Goal: Task Accomplishment & Management: Use online tool/utility

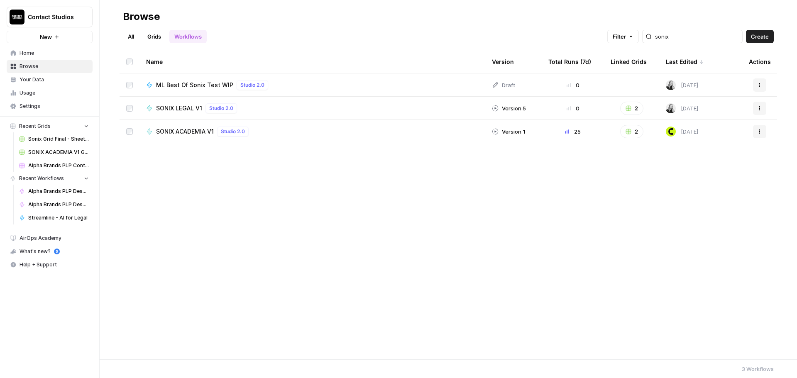
click at [141, 37] on ul "All Grids Workflows" at bounding box center [165, 36] width 84 height 13
click at [151, 37] on link "Grids" at bounding box center [154, 36] width 24 height 13
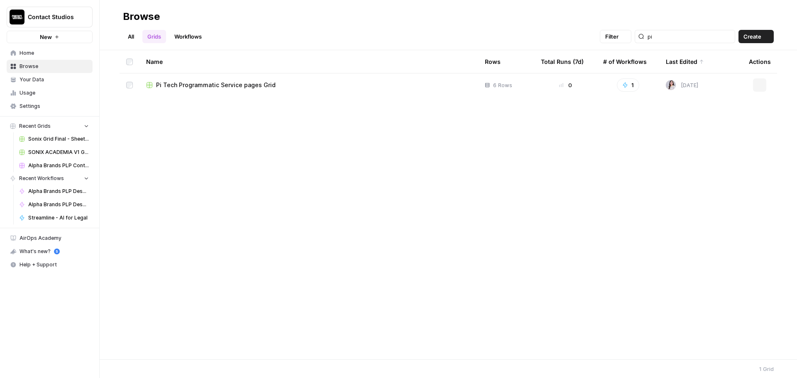
click at [674, 41] on div "pi" at bounding box center [685, 36] width 100 height 13
click at [269, 85] on span "Pi Tech Programmatic Service pages Grid" at bounding box center [216, 85] width 120 height 8
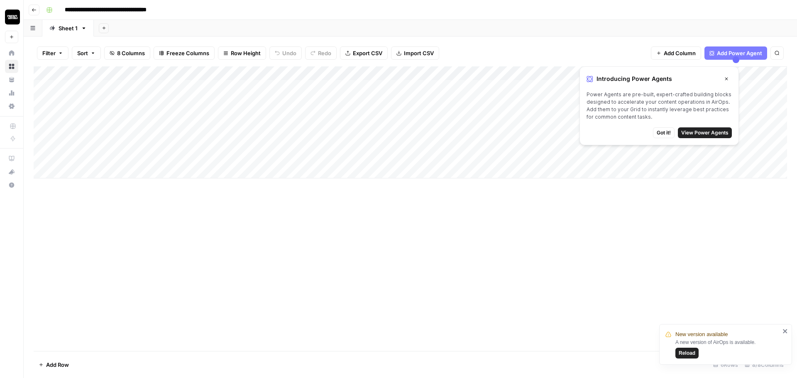
click at [684, 353] on span "Reload" at bounding box center [687, 352] width 17 height 7
click at [728, 81] on icon "button" at bounding box center [726, 78] width 5 height 5
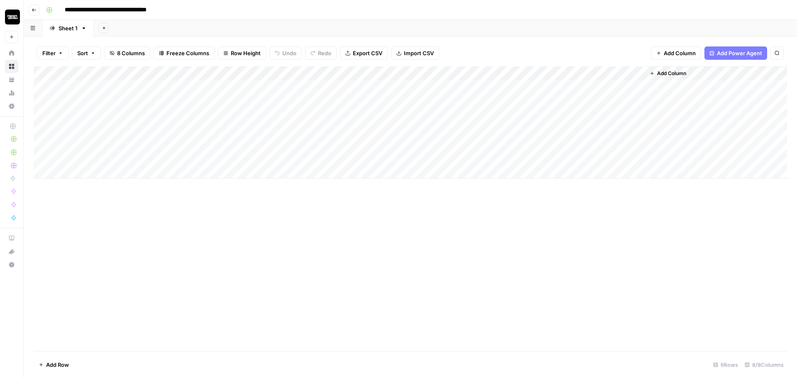
click at [144, 159] on div "Add Column" at bounding box center [410, 122] width 753 height 112
click at [100, 160] on div "Add Column" at bounding box center [410, 122] width 753 height 112
click at [92, 158] on div "Add Column" at bounding box center [410, 122] width 753 height 112
click at [247, 157] on div "Add Column" at bounding box center [410, 122] width 753 height 112
click at [97, 156] on div "Add Column" at bounding box center [410, 122] width 753 height 112
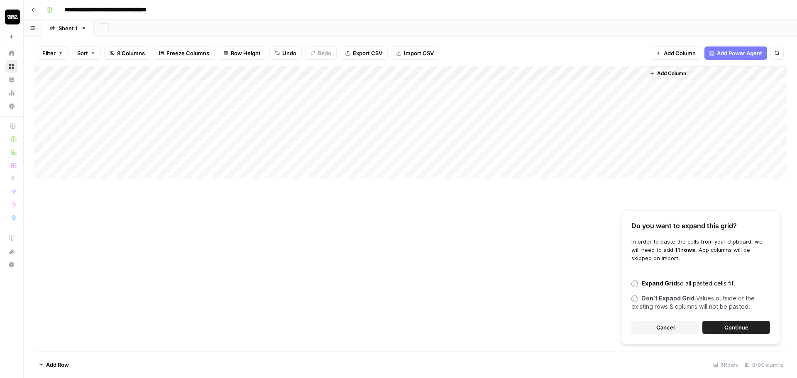
click at [735, 328] on span "Continue" at bounding box center [736, 327] width 24 height 8
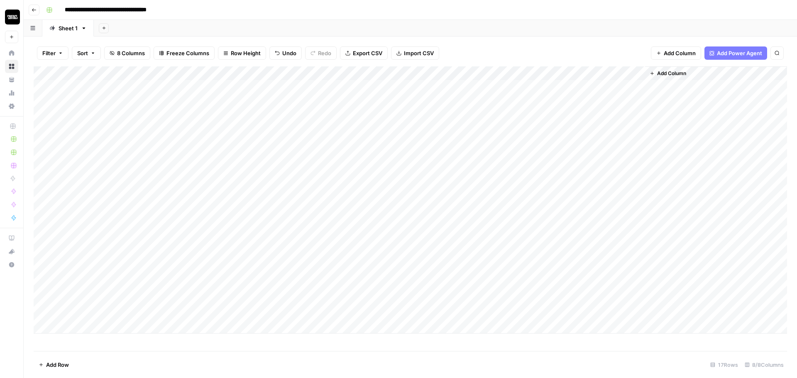
click at [95, 324] on div "Add Column" at bounding box center [410, 199] width 753 height 267
click at [90, 323] on textarea at bounding box center [112, 328] width 133 height 12
click at [270, 322] on div "Add Column" at bounding box center [410, 206] width 753 height 281
click at [107, 329] on div "Add Column" at bounding box center [410, 206] width 753 height 281
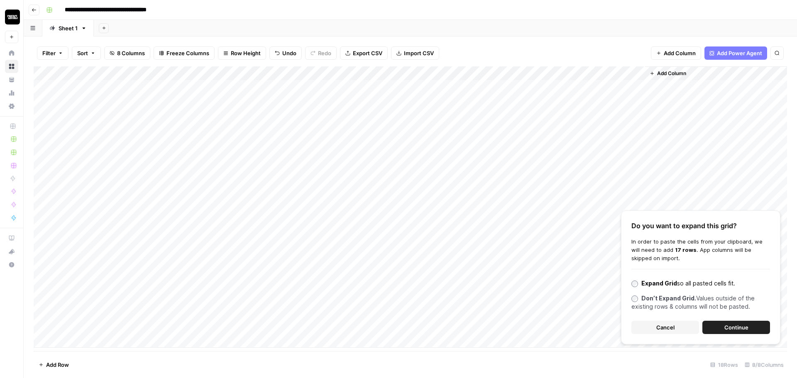
click at [732, 327] on span "Continue" at bounding box center [736, 327] width 24 height 8
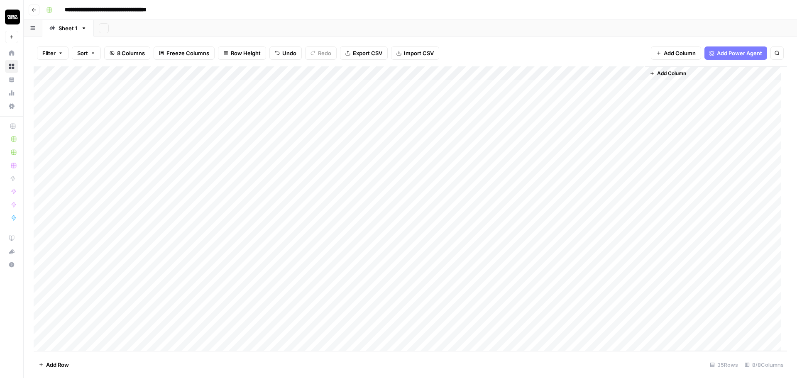
scroll to position [138, 0]
click at [154, 188] on div "Add Column" at bounding box center [410, 208] width 753 height 285
click at [169, 330] on div "Add Column" at bounding box center [410, 208] width 753 height 285
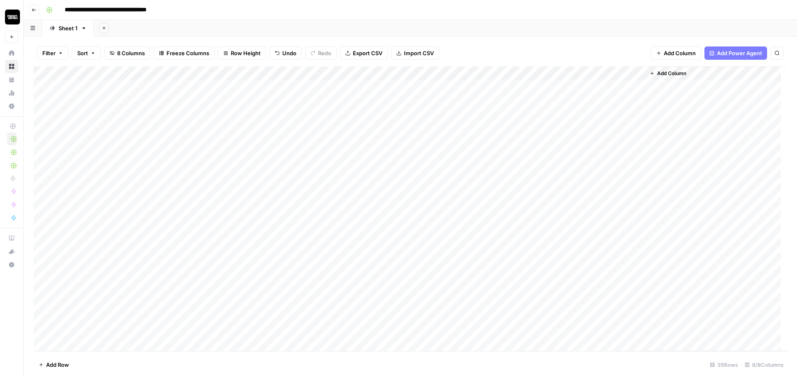
click at [456, 158] on div "Add Column" at bounding box center [410, 208] width 753 height 285
click at [458, 173] on div "Add Column" at bounding box center [410, 208] width 753 height 285
click at [459, 186] on div "Add Column" at bounding box center [410, 208] width 753 height 285
click at [459, 200] on div "Add Column" at bounding box center [410, 208] width 753 height 285
click at [457, 210] on div "Add Column" at bounding box center [410, 208] width 753 height 285
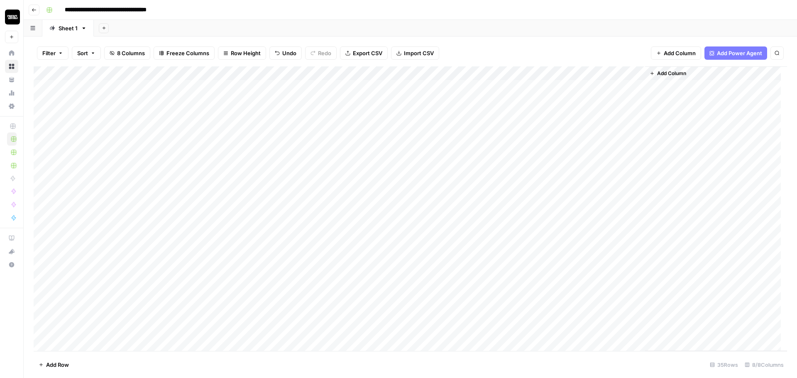
click at [457, 230] on div "Add Column" at bounding box center [410, 208] width 753 height 285
click at [459, 244] on div "Add Column" at bounding box center [410, 208] width 753 height 285
click at [457, 257] on div "Add Column" at bounding box center [410, 208] width 753 height 285
click at [456, 274] on div "Add Column" at bounding box center [410, 208] width 753 height 285
click at [458, 284] on div "Add Column" at bounding box center [410, 208] width 753 height 285
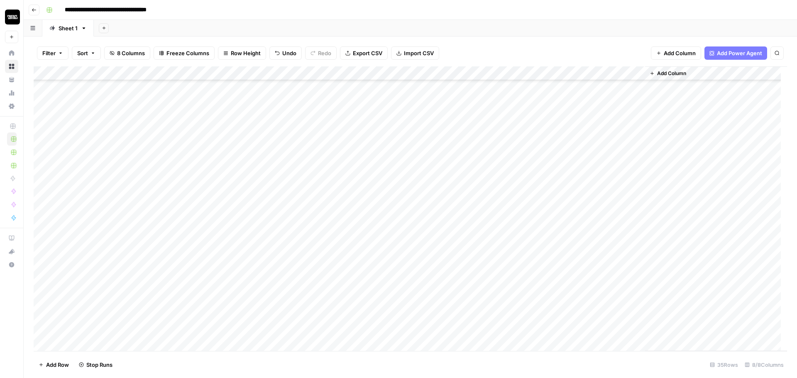
scroll to position [98, 0]
click at [457, 202] on div "Add Column" at bounding box center [410, 208] width 753 height 285
click at [457, 217] on div "Add Column" at bounding box center [410, 208] width 753 height 285
click at [456, 229] on div "Add Column" at bounding box center [410, 208] width 753 height 285
click at [458, 244] on div "Add Column" at bounding box center [410, 208] width 753 height 285
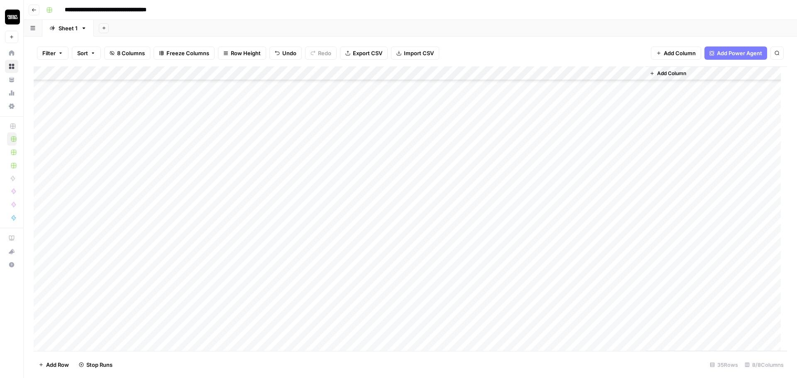
click at [458, 255] on div "Add Column" at bounding box center [410, 208] width 753 height 285
click at [153, 107] on div "Add Column" at bounding box center [410, 208] width 753 height 285
click at [174, 229] on div "Add Column" at bounding box center [410, 208] width 753 height 285
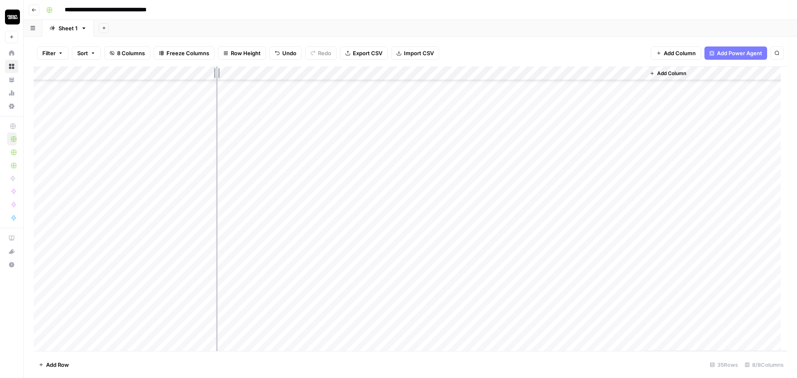
drag, startPoint x: 197, startPoint y: 74, endPoint x: 218, endPoint y: 75, distance: 20.8
click at [218, 75] on div "Add Column" at bounding box center [410, 208] width 753 height 285
click at [217, 75] on div "Add Column" at bounding box center [410, 208] width 753 height 285
click at [237, 80] on div "Add Column" at bounding box center [410, 208] width 753 height 285
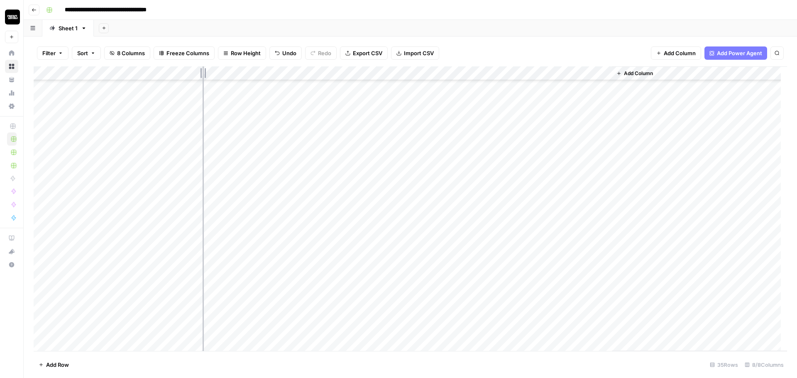
click at [203, 81] on div "Add Column" at bounding box center [410, 208] width 753 height 285
